Goal: Obtain resource: Obtain resource

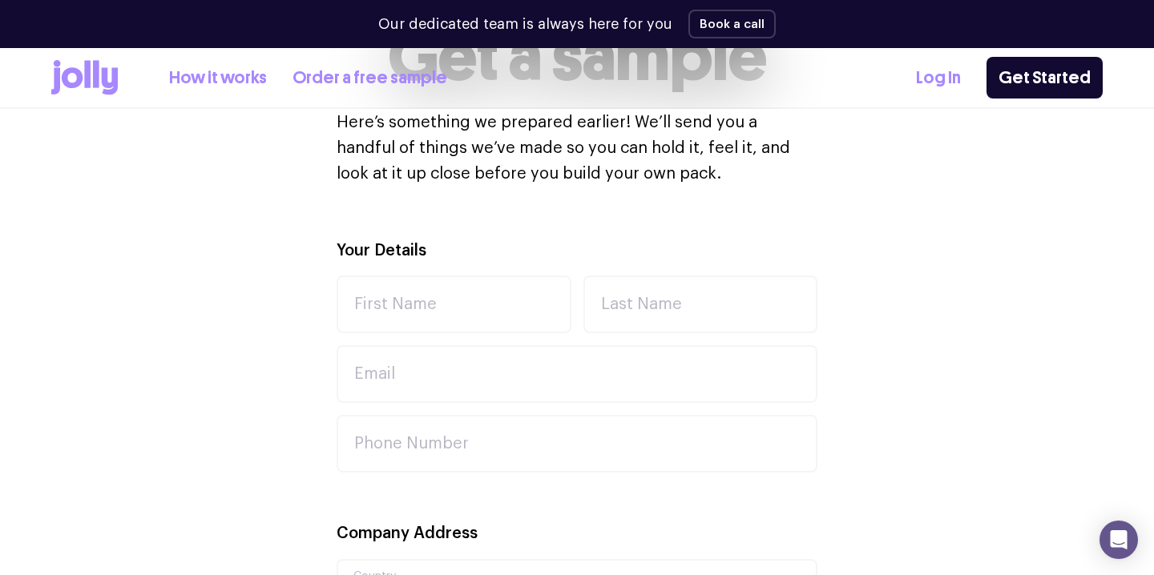
scroll to position [430, 0]
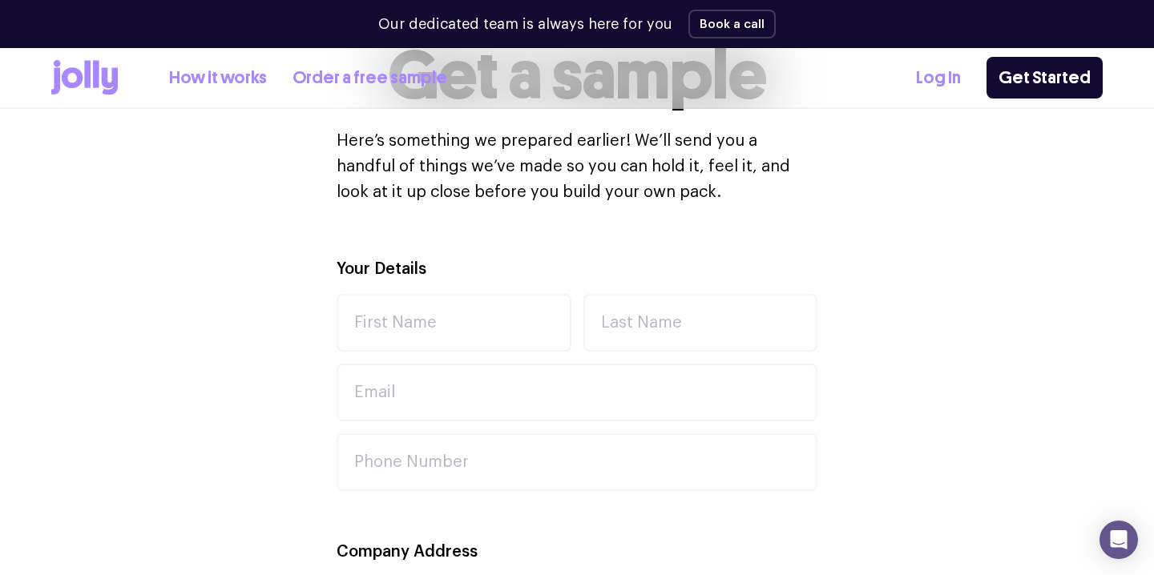
click at [105, 80] on icon at bounding box center [110, 81] width 16 height 27
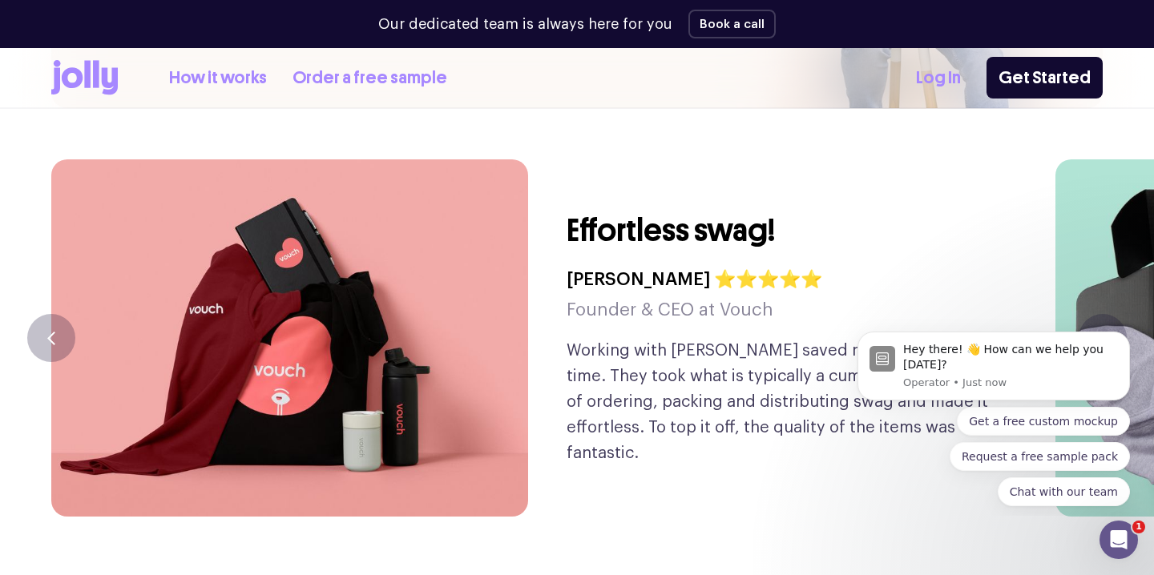
scroll to position [3726, 0]
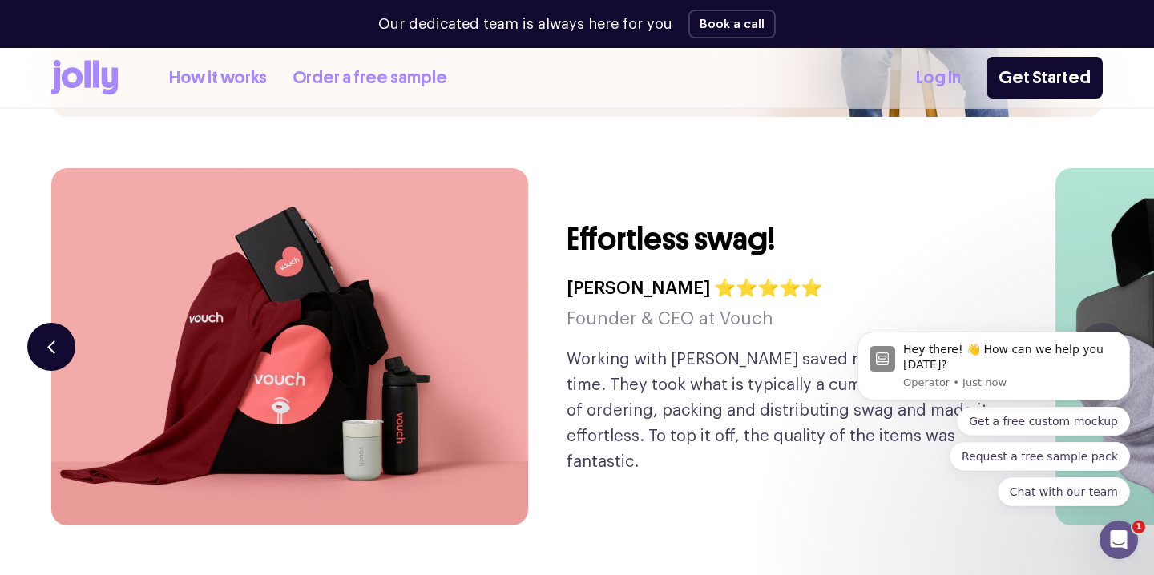
click at [68, 323] on button "button" at bounding box center [51, 347] width 48 height 48
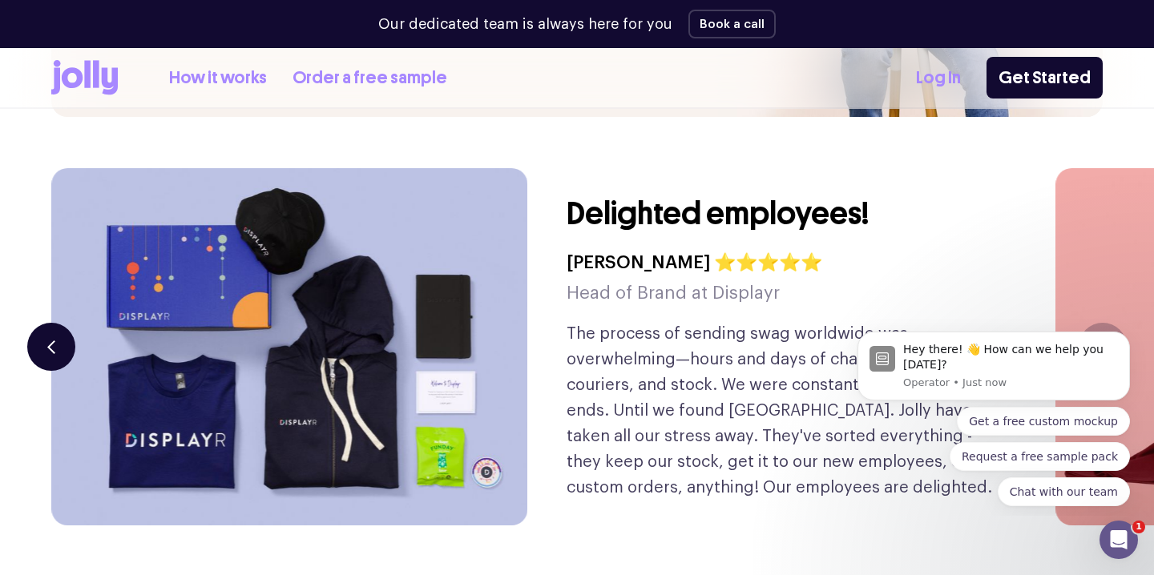
click at [68, 323] on button "button" at bounding box center [51, 347] width 48 height 48
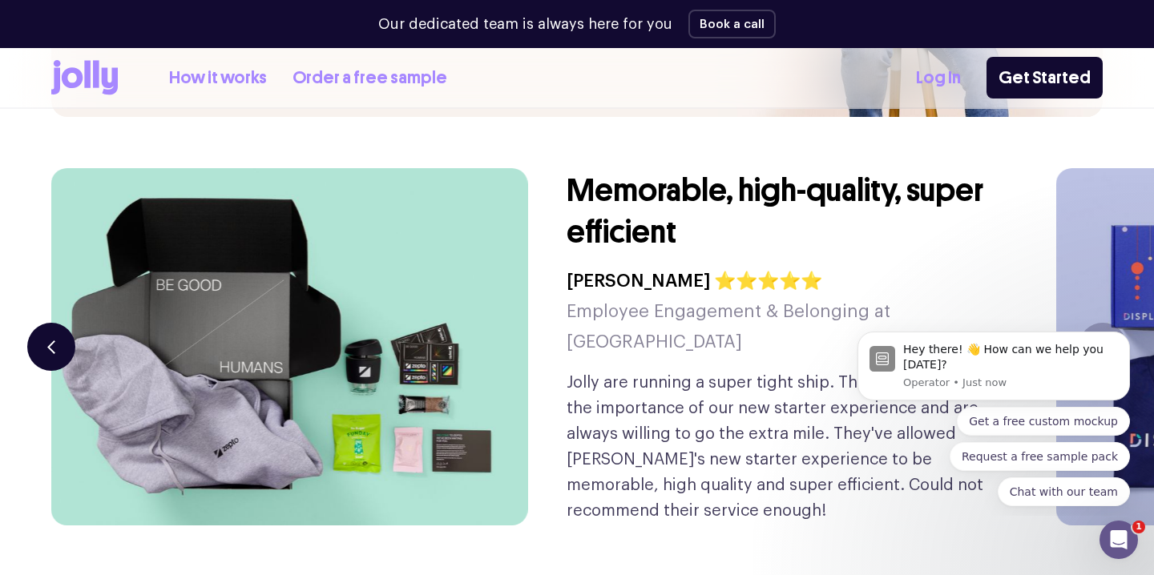
click at [68, 323] on button "button" at bounding box center [51, 347] width 48 height 48
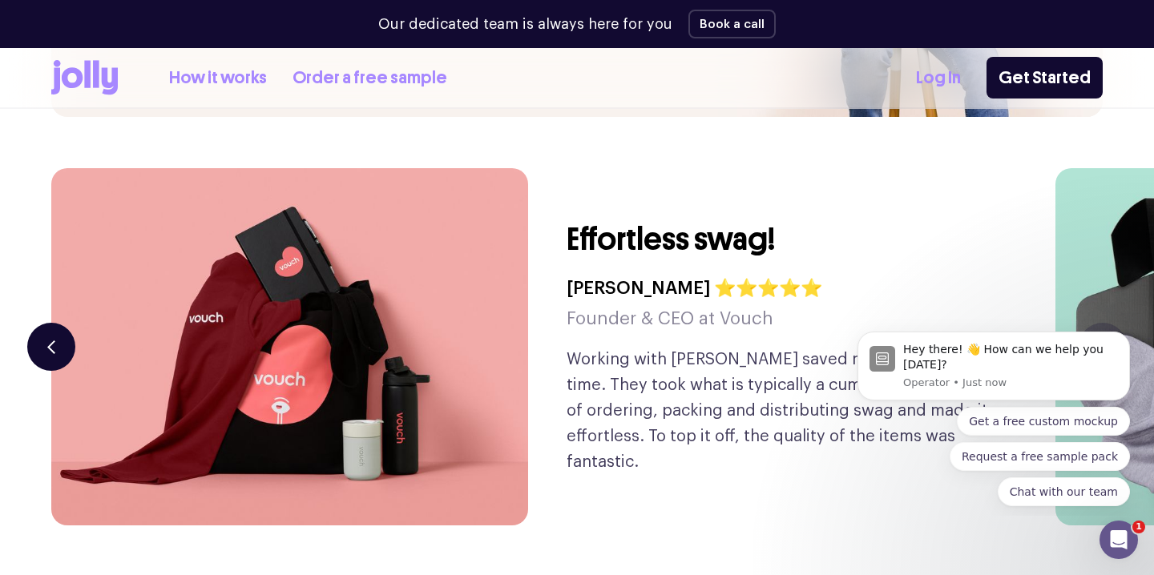
click at [68, 323] on button "button" at bounding box center [51, 347] width 48 height 48
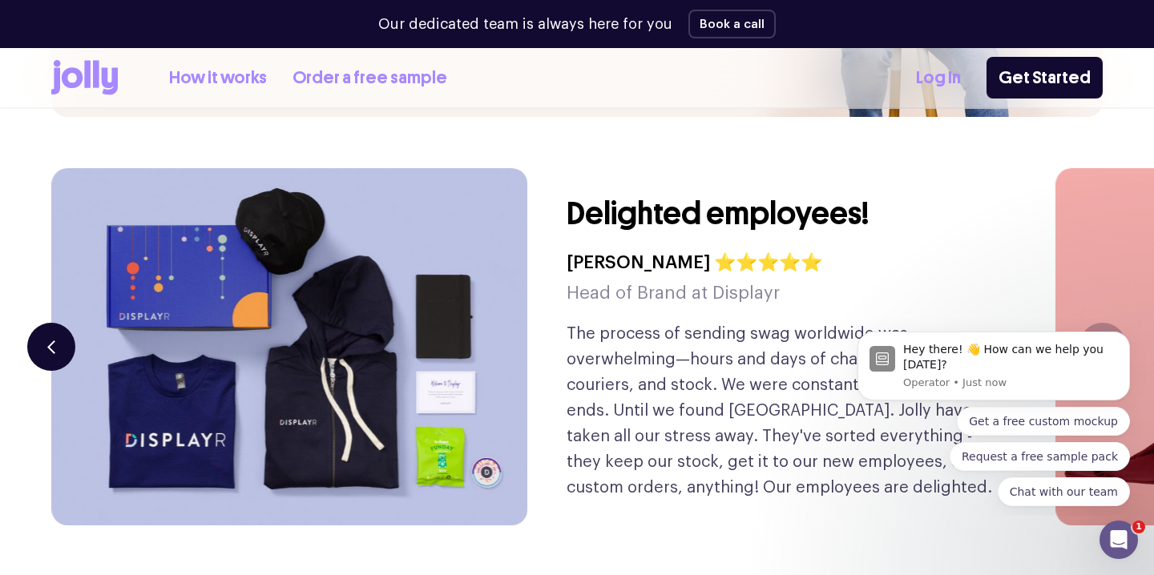
click at [68, 323] on button "button" at bounding box center [51, 347] width 48 height 48
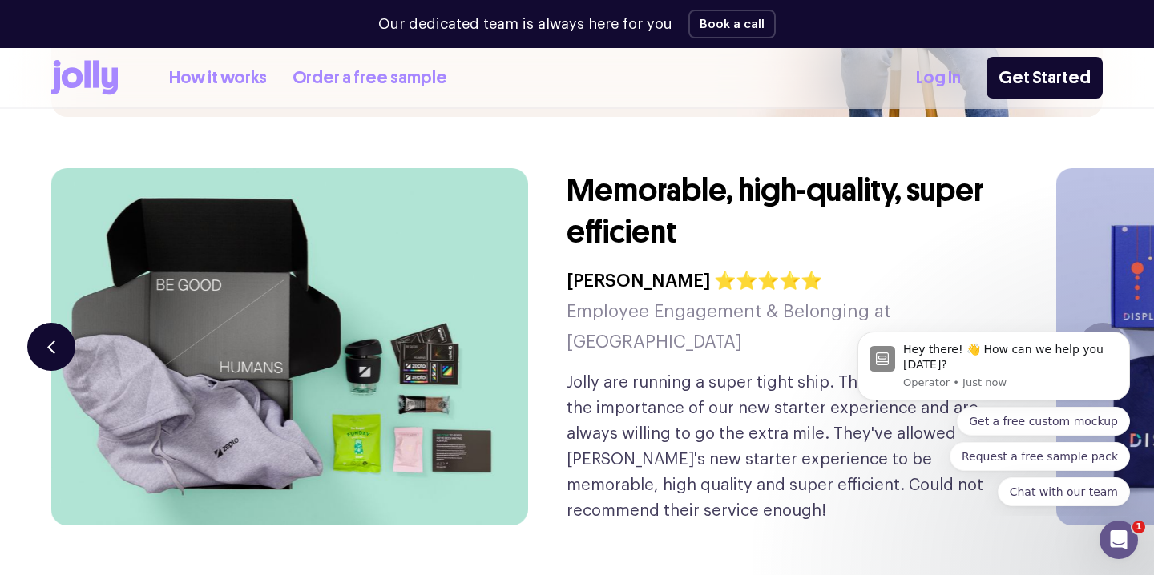
click at [68, 323] on button "button" at bounding box center [51, 347] width 48 height 48
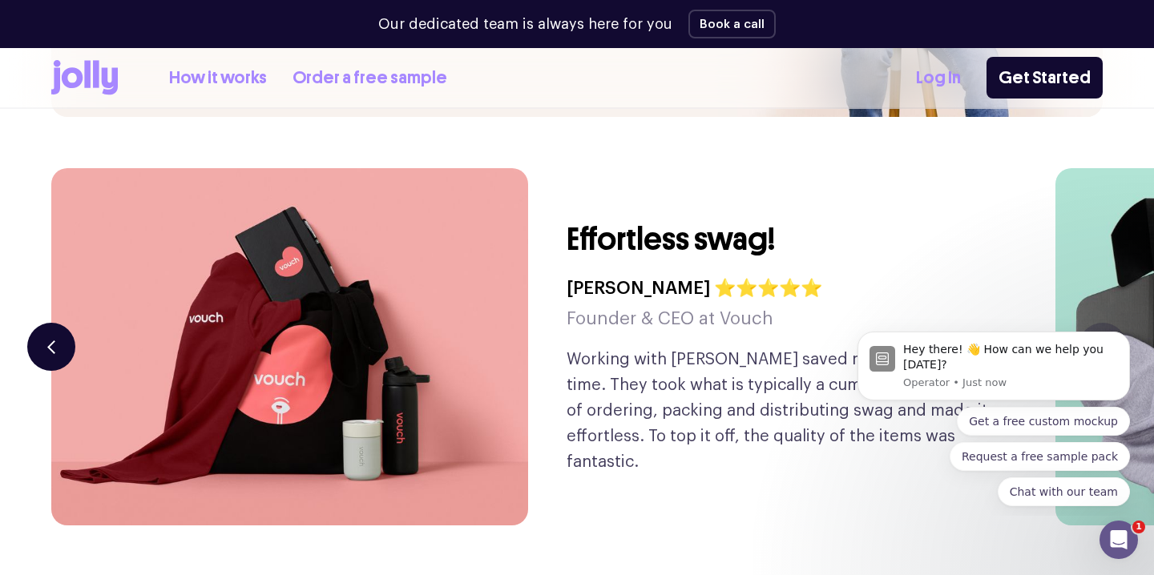
click at [68, 323] on button "button" at bounding box center [51, 347] width 48 height 48
